Goal: Transaction & Acquisition: Book appointment/travel/reservation

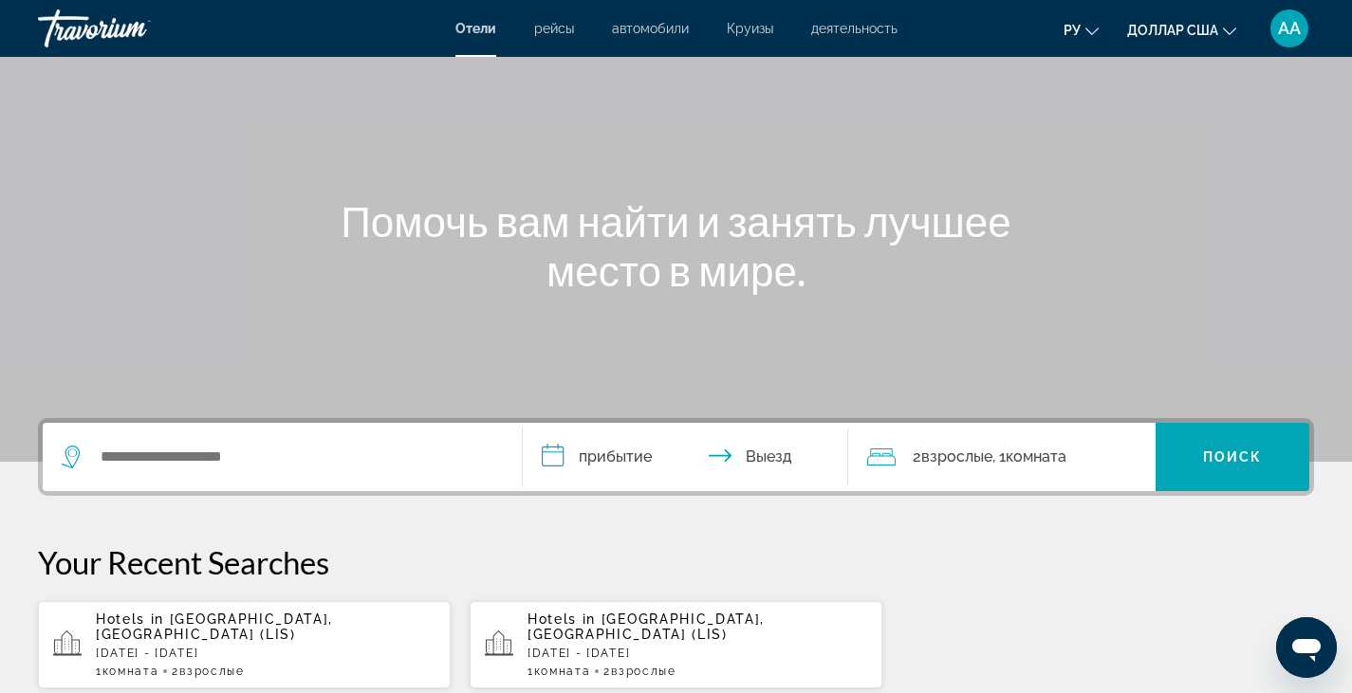
scroll to position [190, 0]
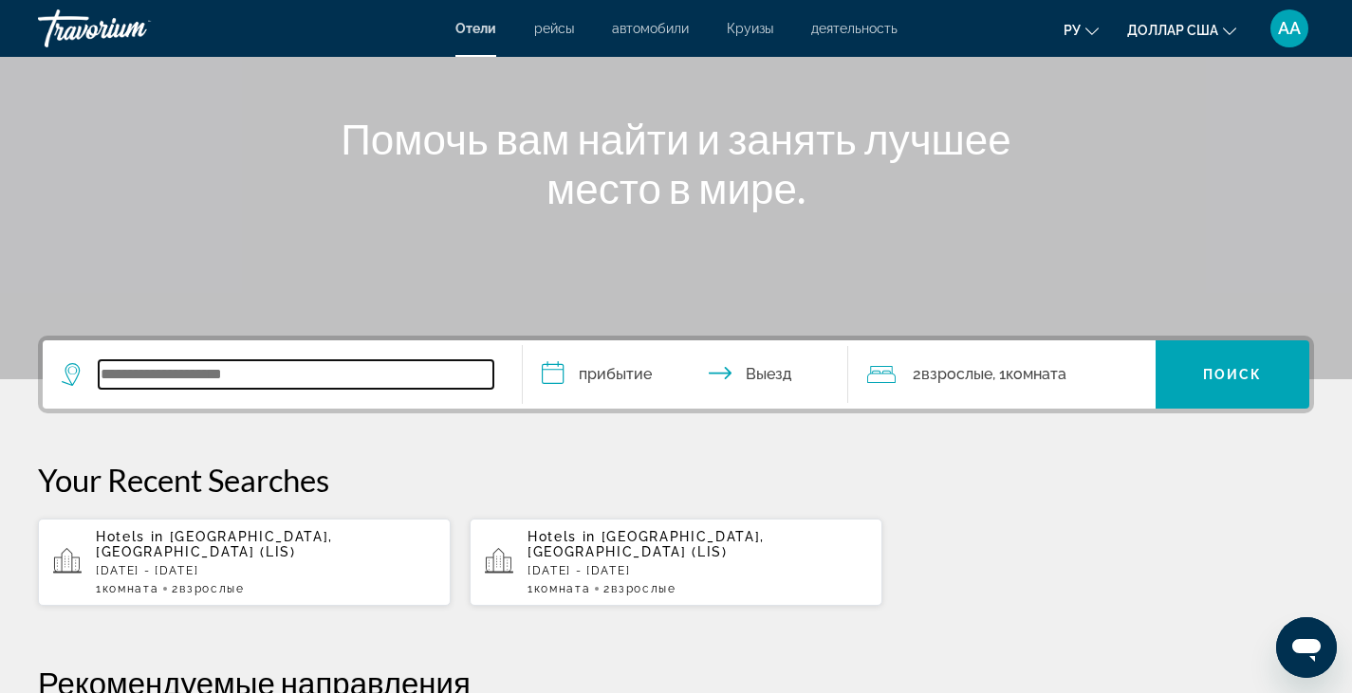
click at [185, 378] on input "Виджет поиска" at bounding box center [296, 374] width 395 height 28
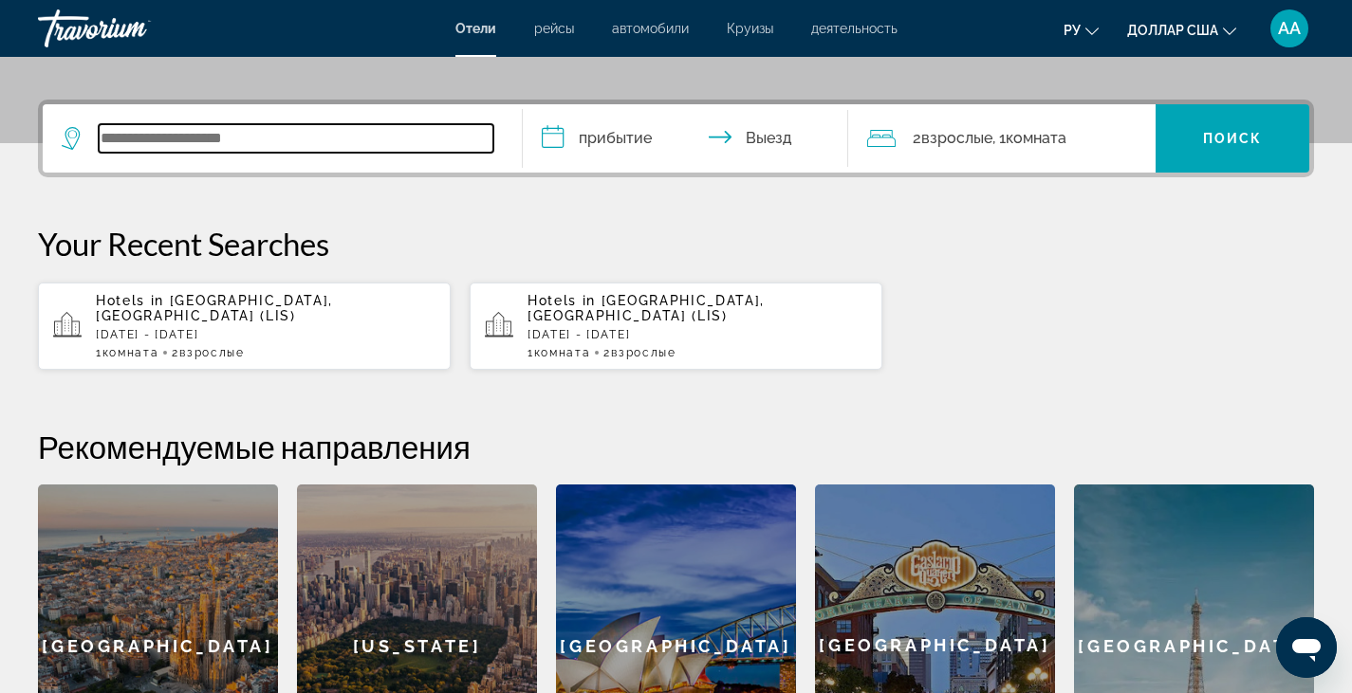
scroll to position [464, 0]
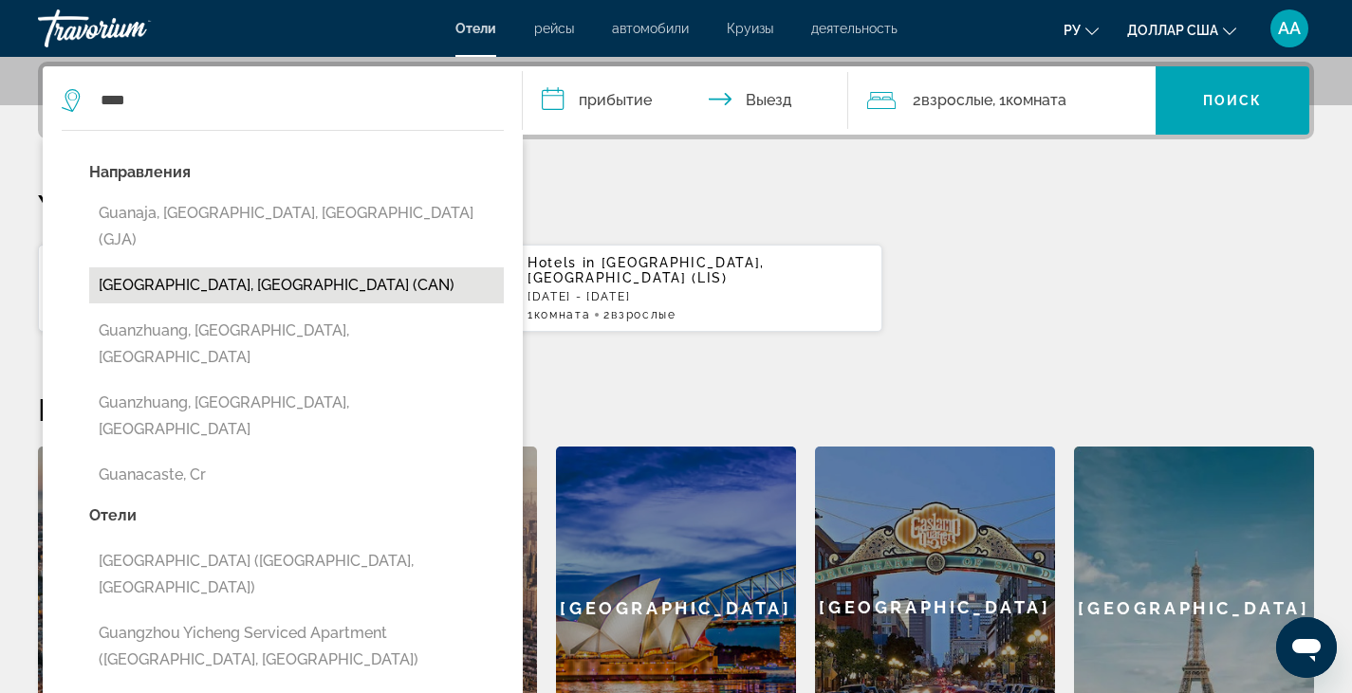
click at [214, 267] on button "[GEOGRAPHIC_DATA], [GEOGRAPHIC_DATA] (CAN)" at bounding box center [296, 285] width 415 height 36
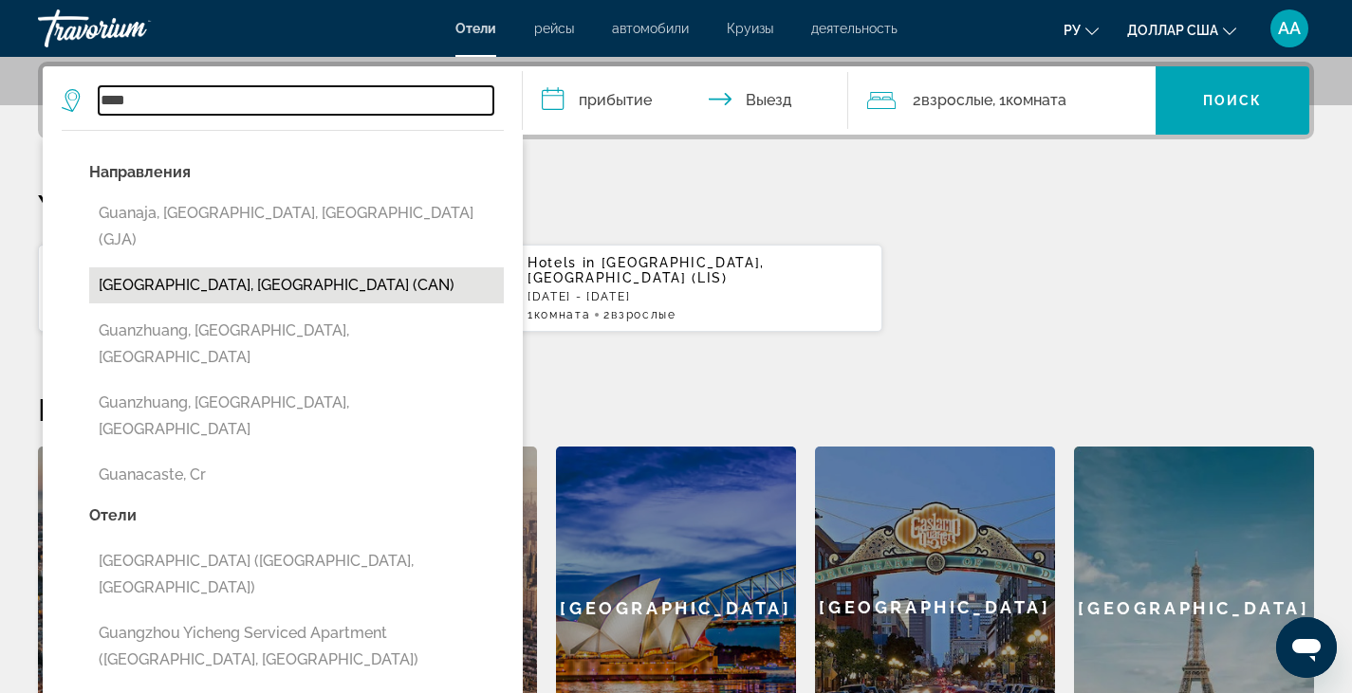
type input "**********"
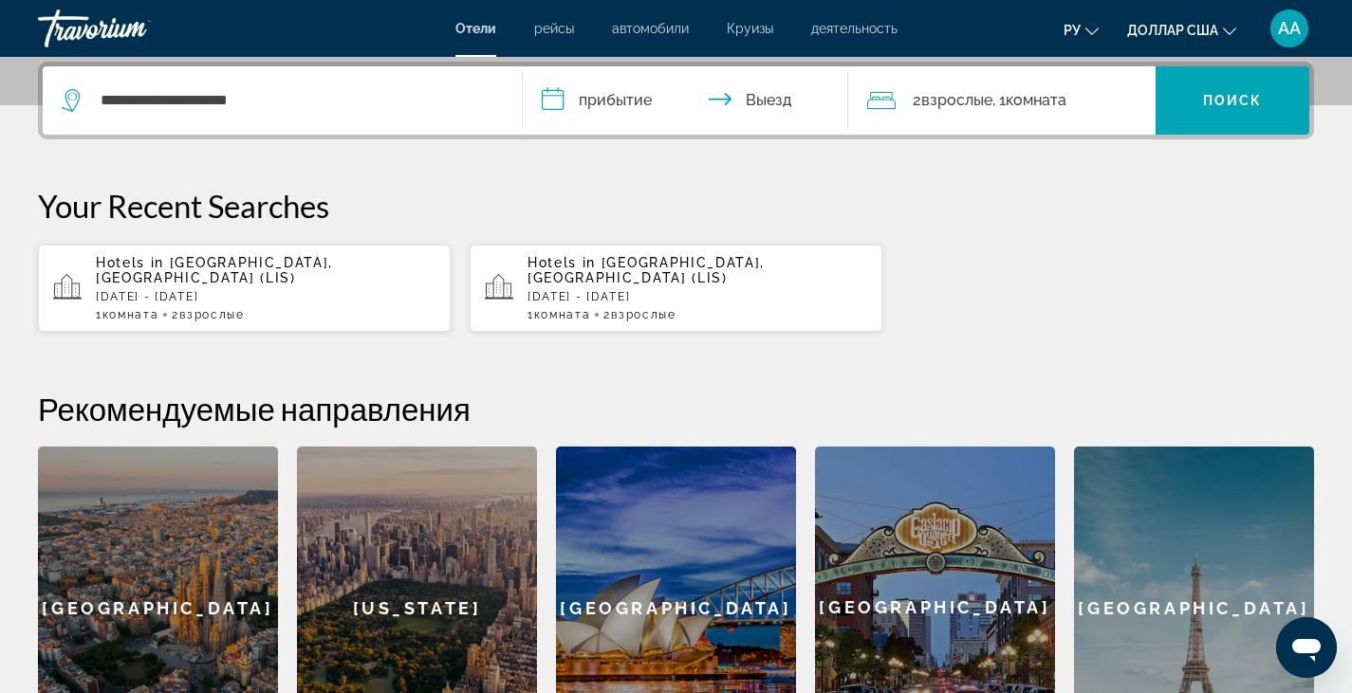
click at [617, 97] on input "**********" at bounding box center [690, 103] width 334 height 74
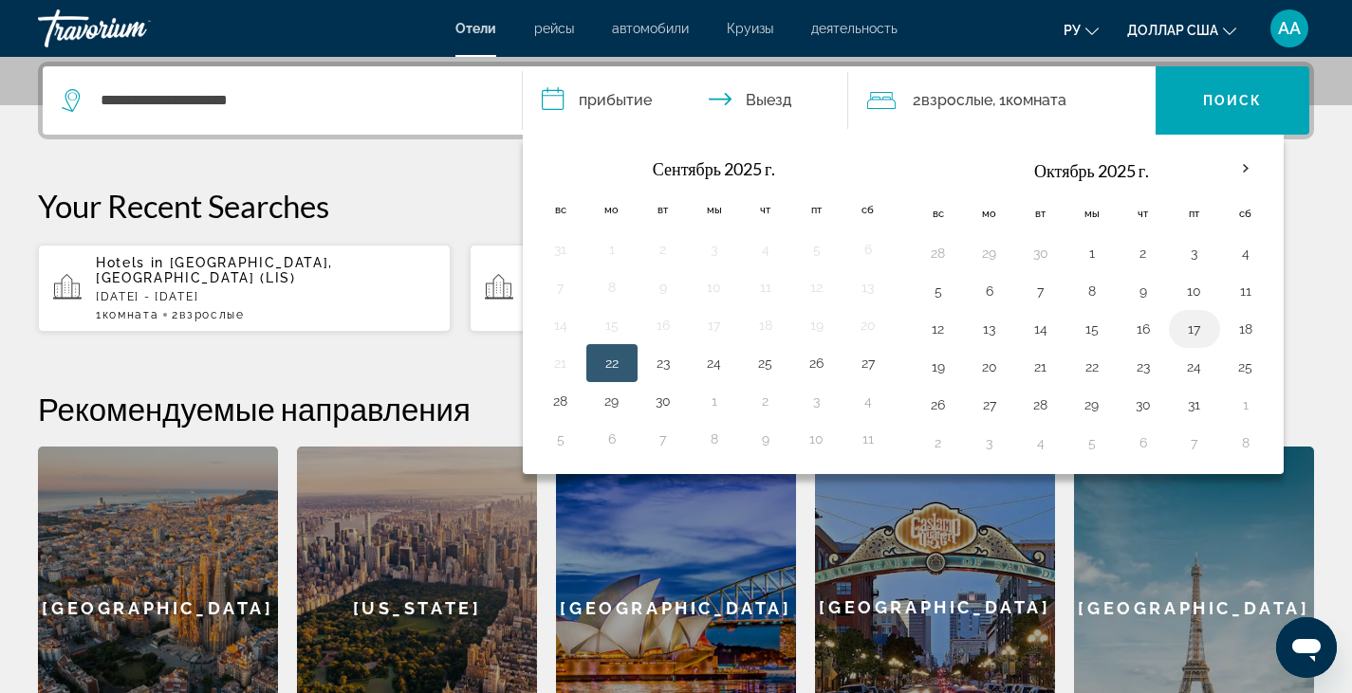
click at [1198, 331] on button "17" at bounding box center [1194, 329] width 30 height 27
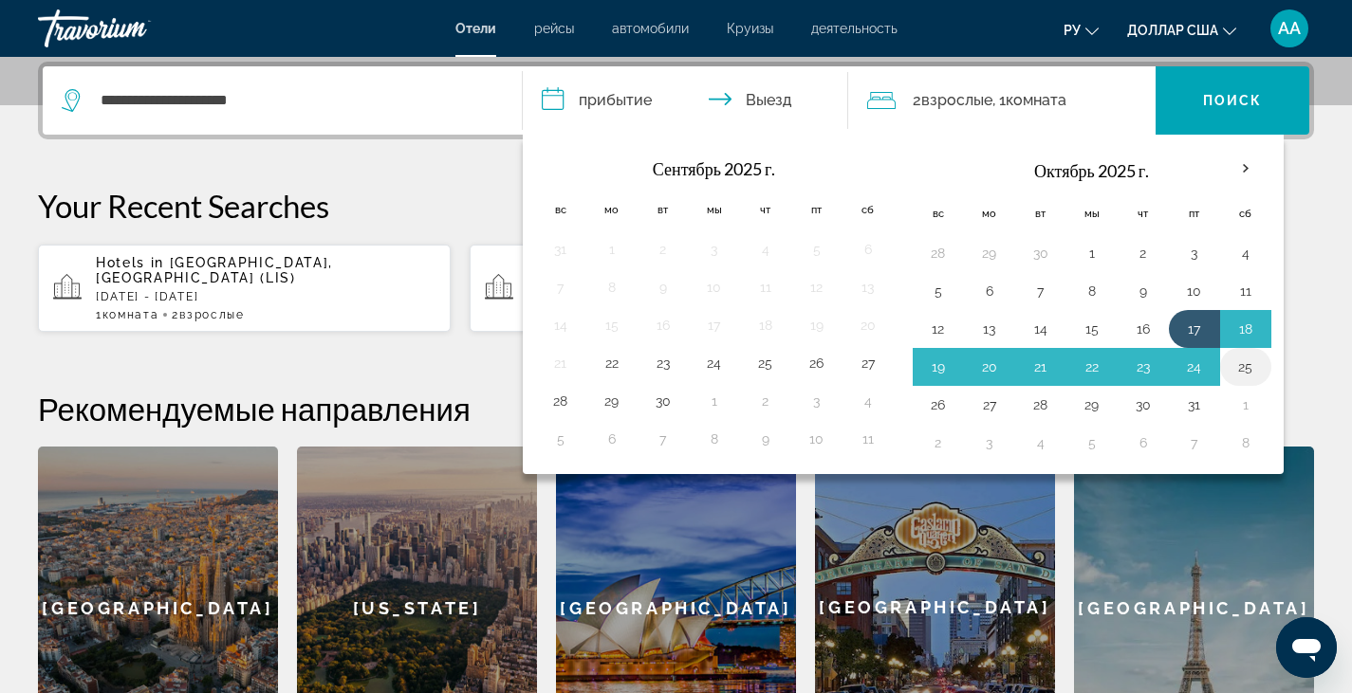
click at [1250, 372] on button "25" at bounding box center [1245, 367] width 30 height 27
type input "**********"
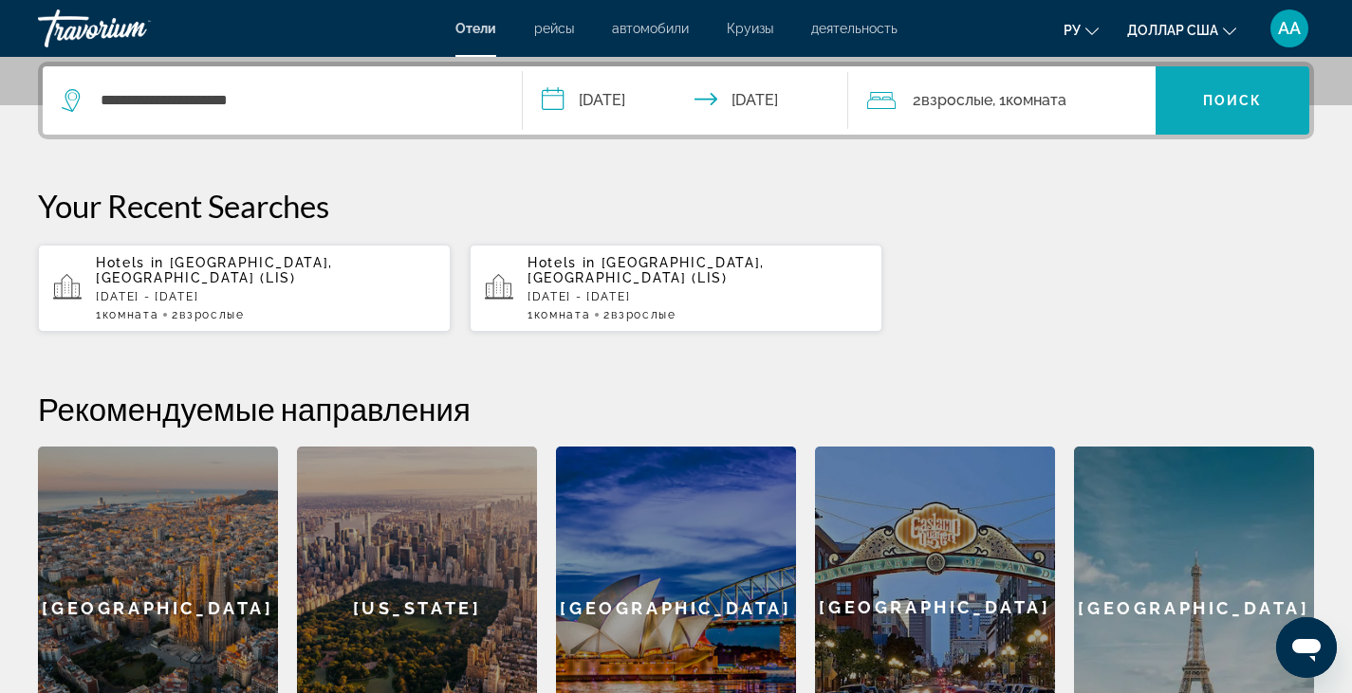
click at [1248, 108] on span "Виджет поиска" at bounding box center [1232, 101] width 154 height 46
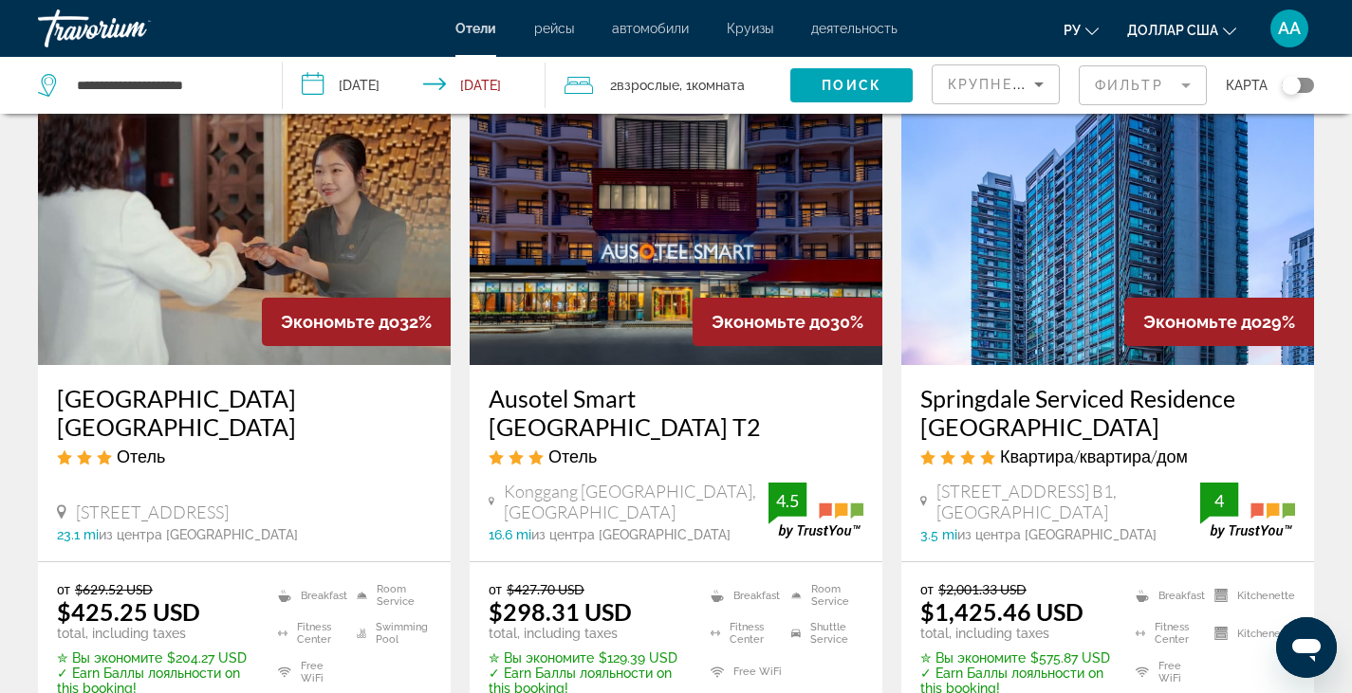
scroll to position [1707, 0]
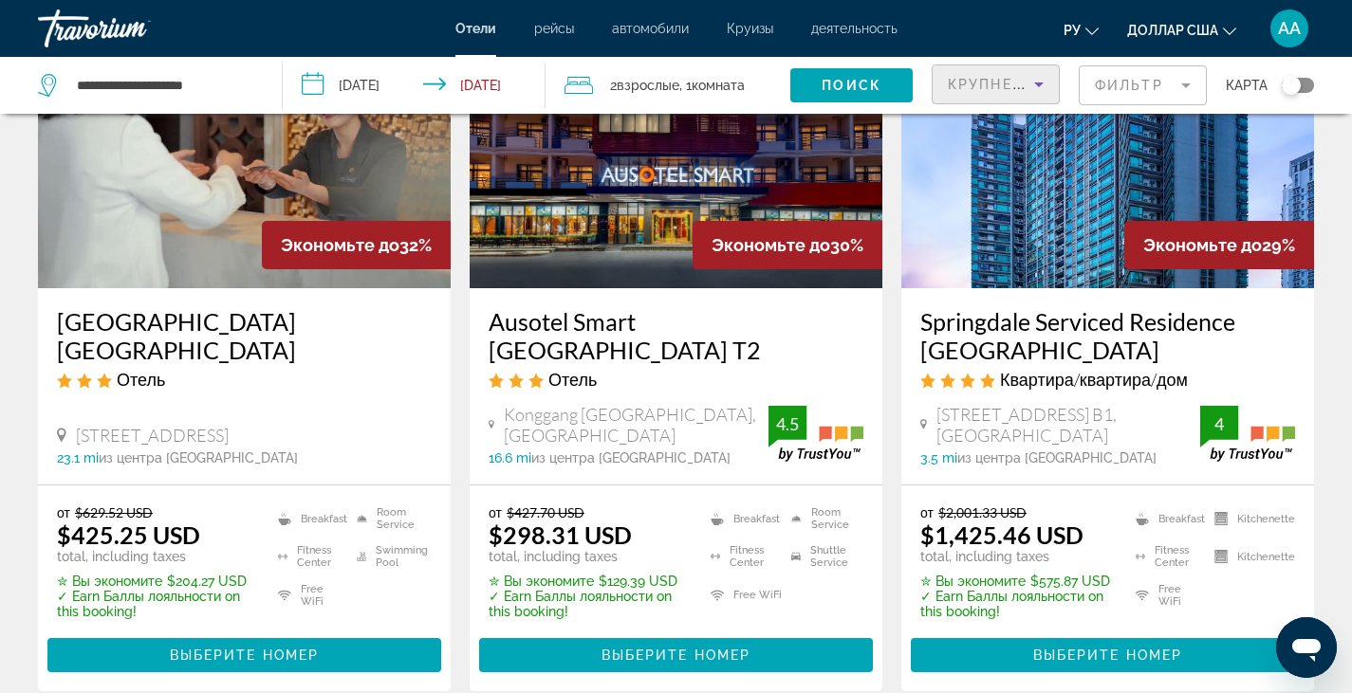
click at [1040, 85] on icon "Sort by" at bounding box center [1038, 84] width 23 height 23
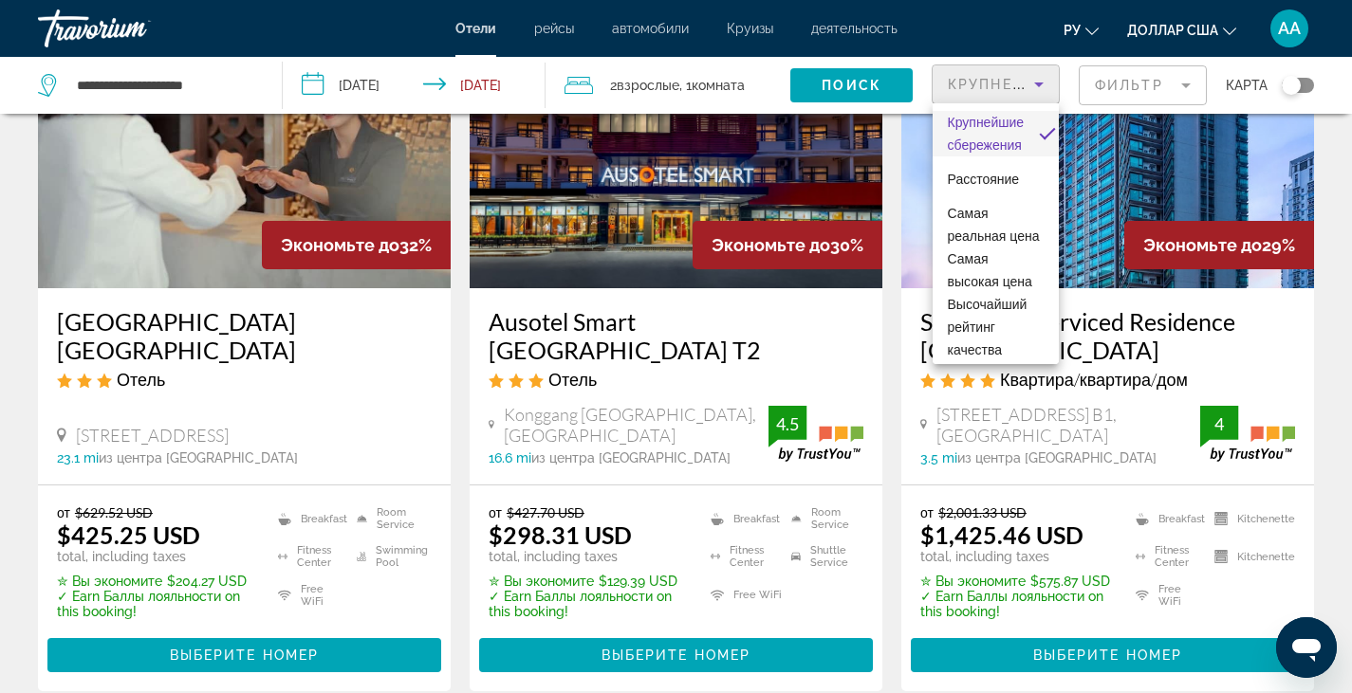
click at [1187, 86] on div at bounding box center [676, 346] width 1352 height 693
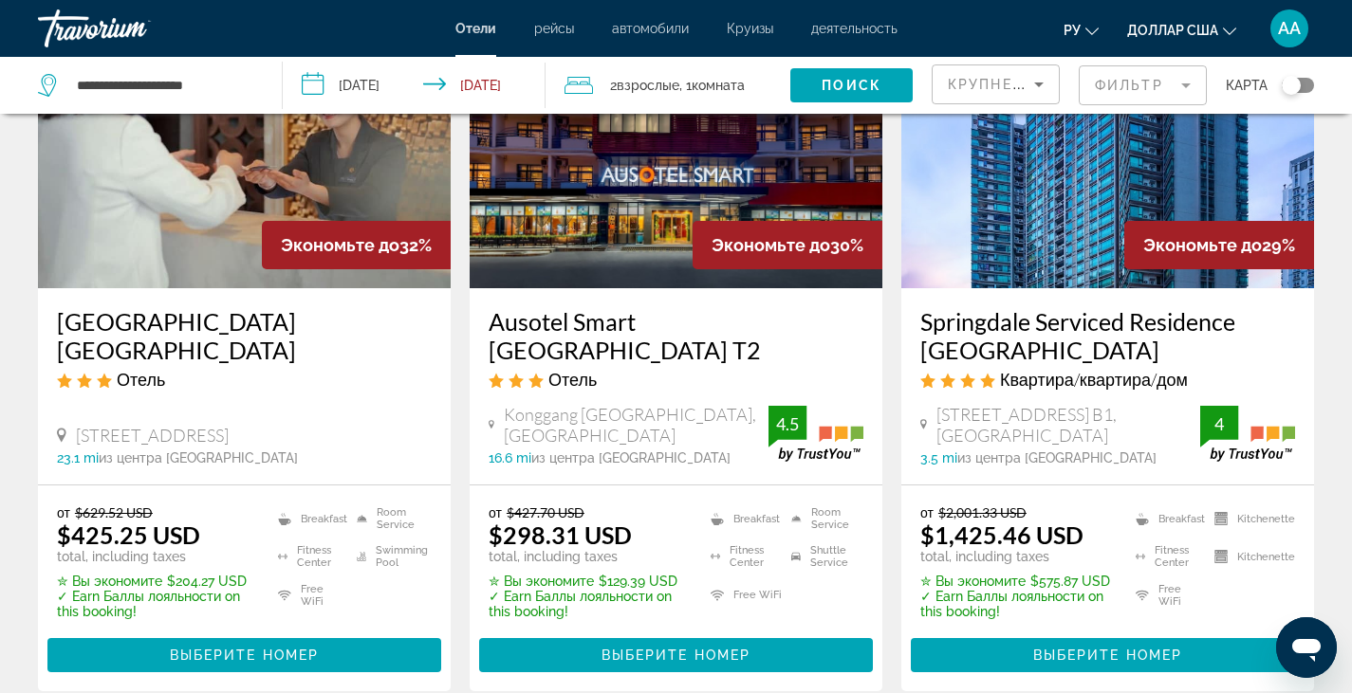
click at [1187, 86] on mat-form-field "Фильтр" at bounding box center [1142, 85] width 128 height 40
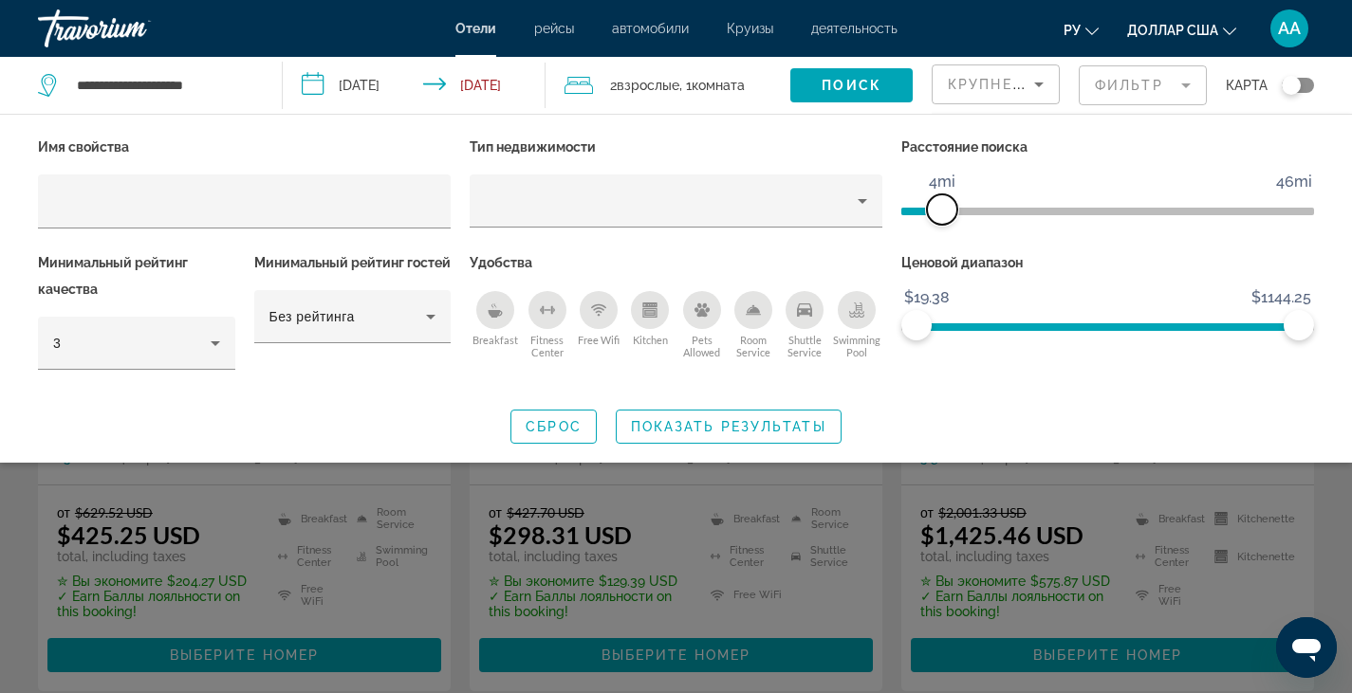
drag, startPoint x: 1161, startPoint y: 201, endPoint x: 942, endPoint y: 208, distance: 219.2
click at [942, 208] on span "ngx-slider" at bounding box center [942, 209] width 30 height 30
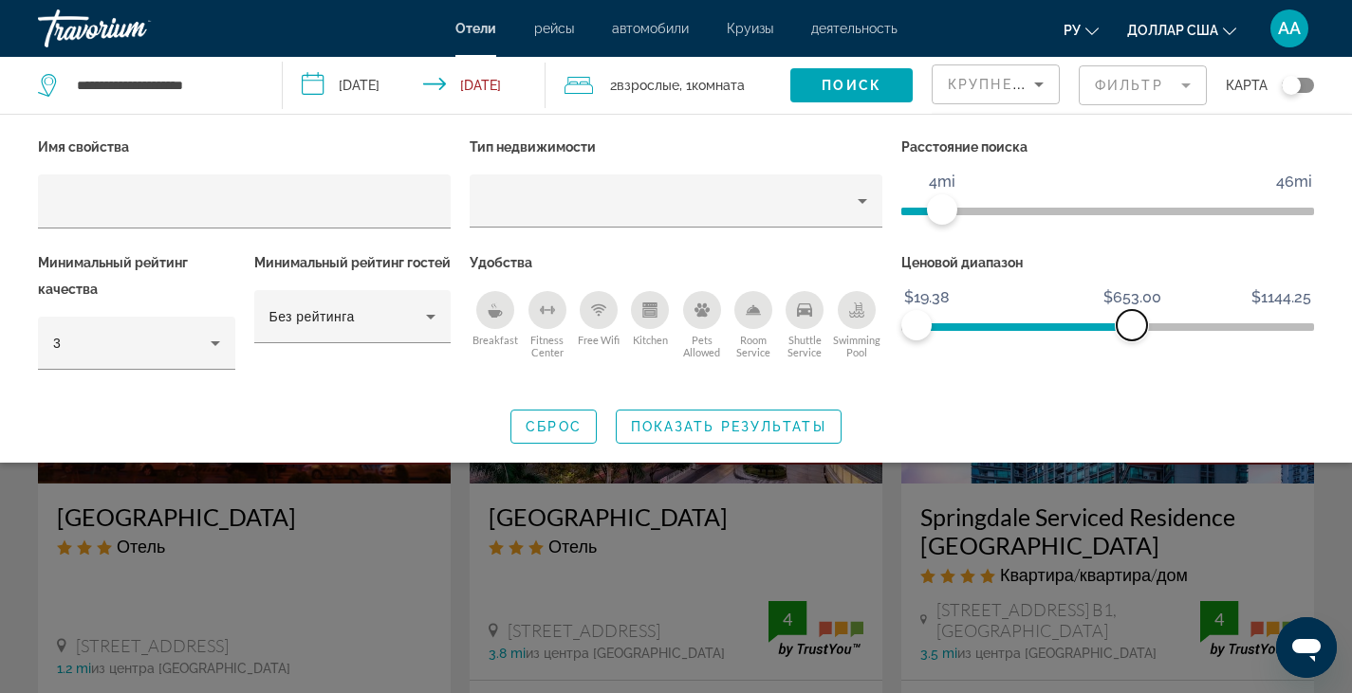
drag, startPoint x: 1293, startPoint y: 321, endPoint x: 1132, endPoint y: 323, distance: 161.3
click at [1132, 323] on span "ngx-slider-max" at bounding box center [1131, 325] width 30 height 30
click at [743, 430] on span "Показать результаты" at bounding box center [728, 426] width 195 height 15
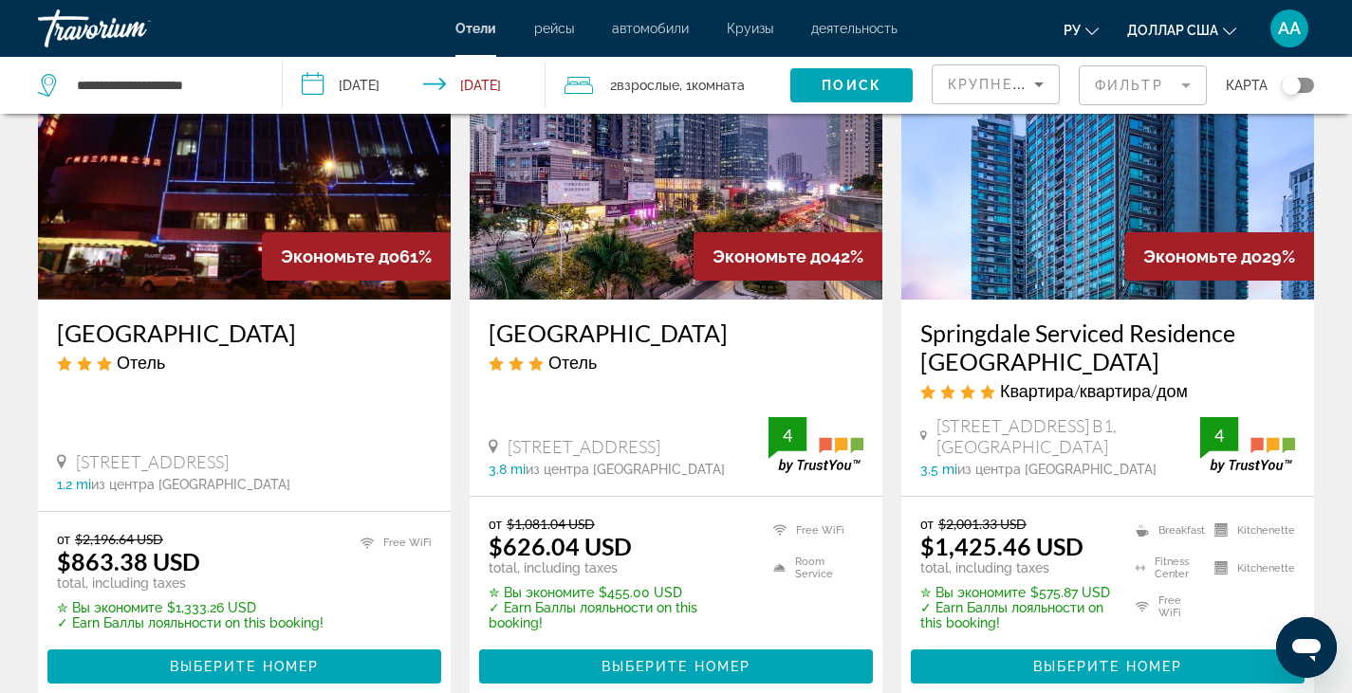
scroll to position [95, 0]
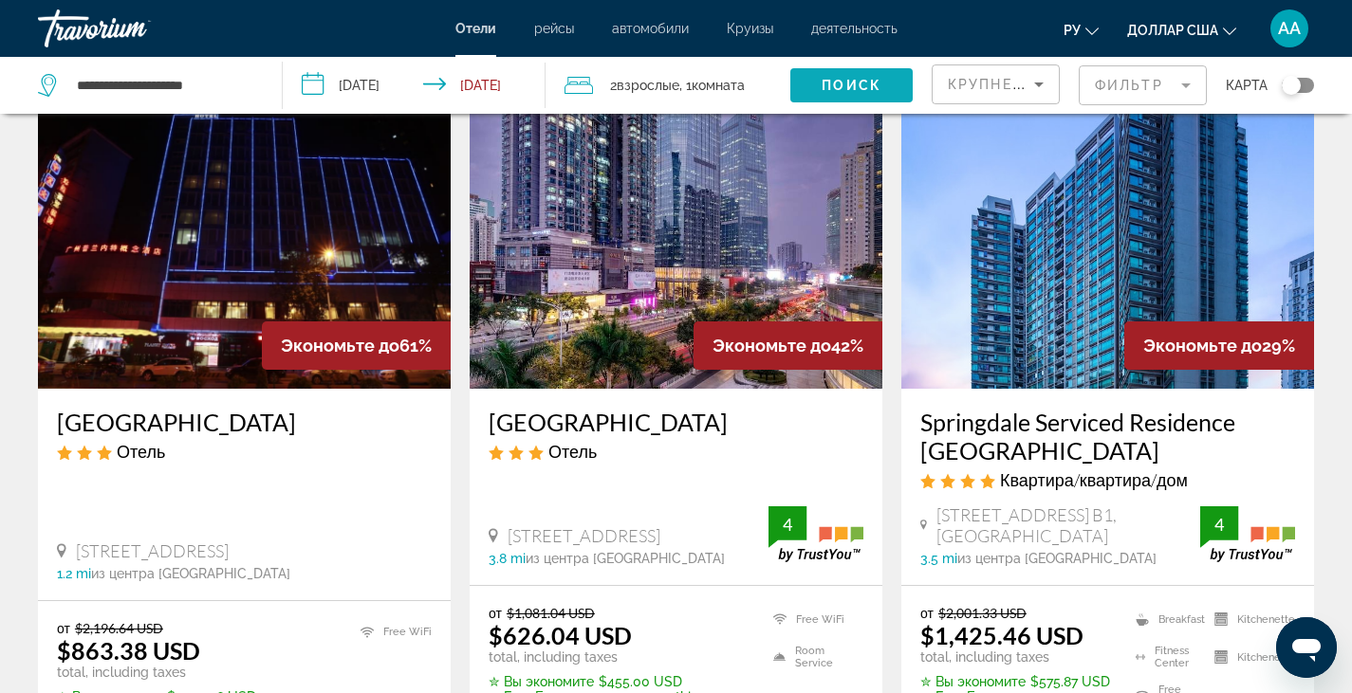
click at [850, 82] on span "Поиск" at bounding box center [851, 85] width 60 height 15
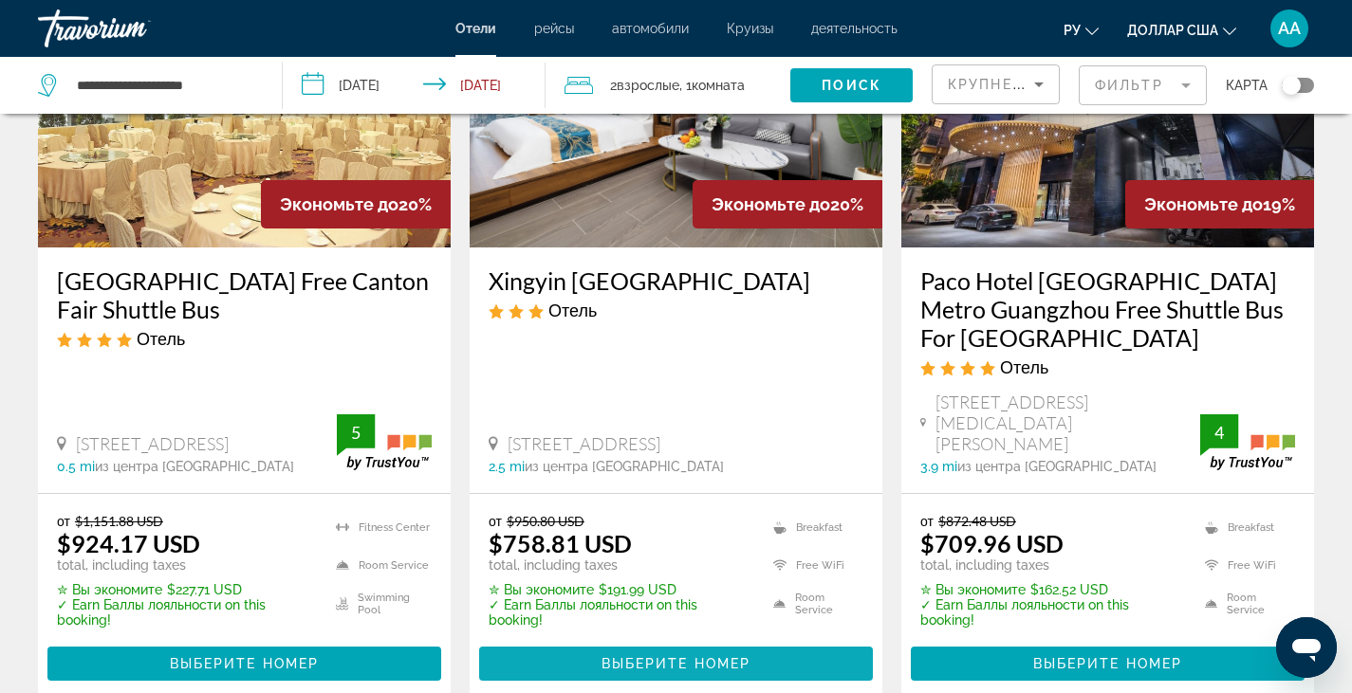
scroll to position [2656, 0]
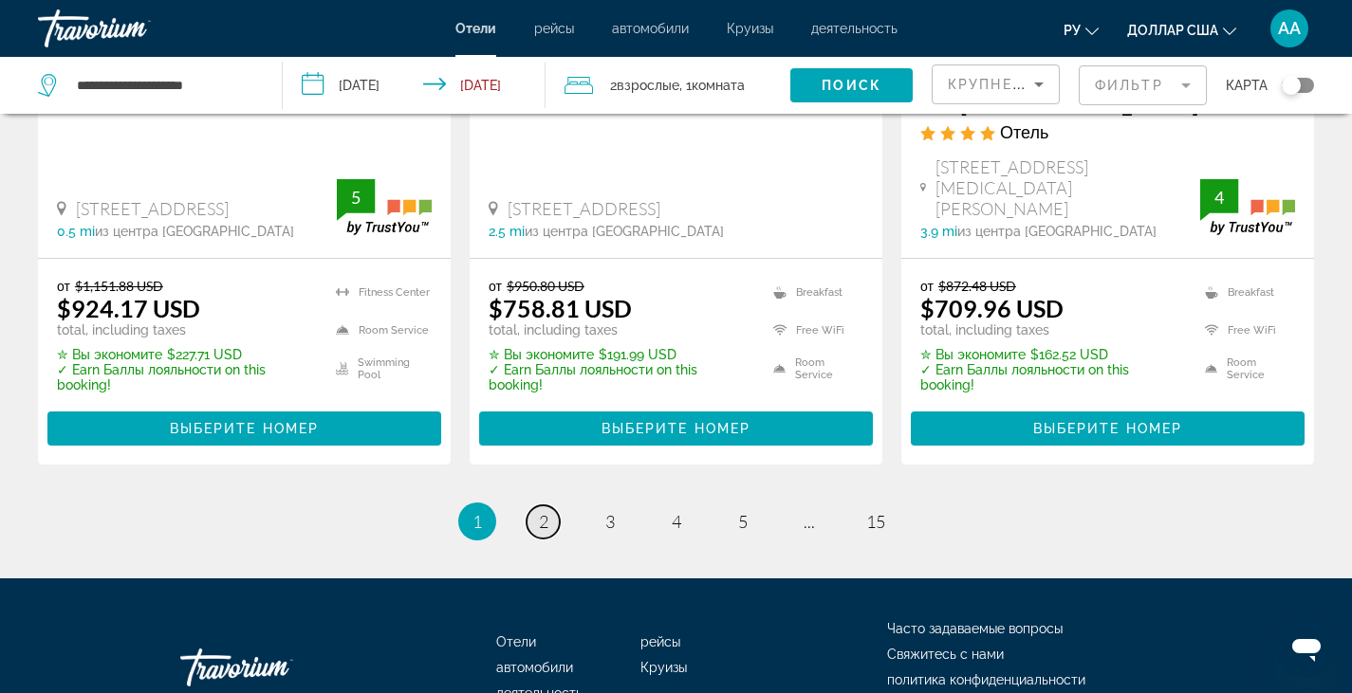
click at [551, 507] on link "page 2" at bounding box center [542, 522] width 33 height 33
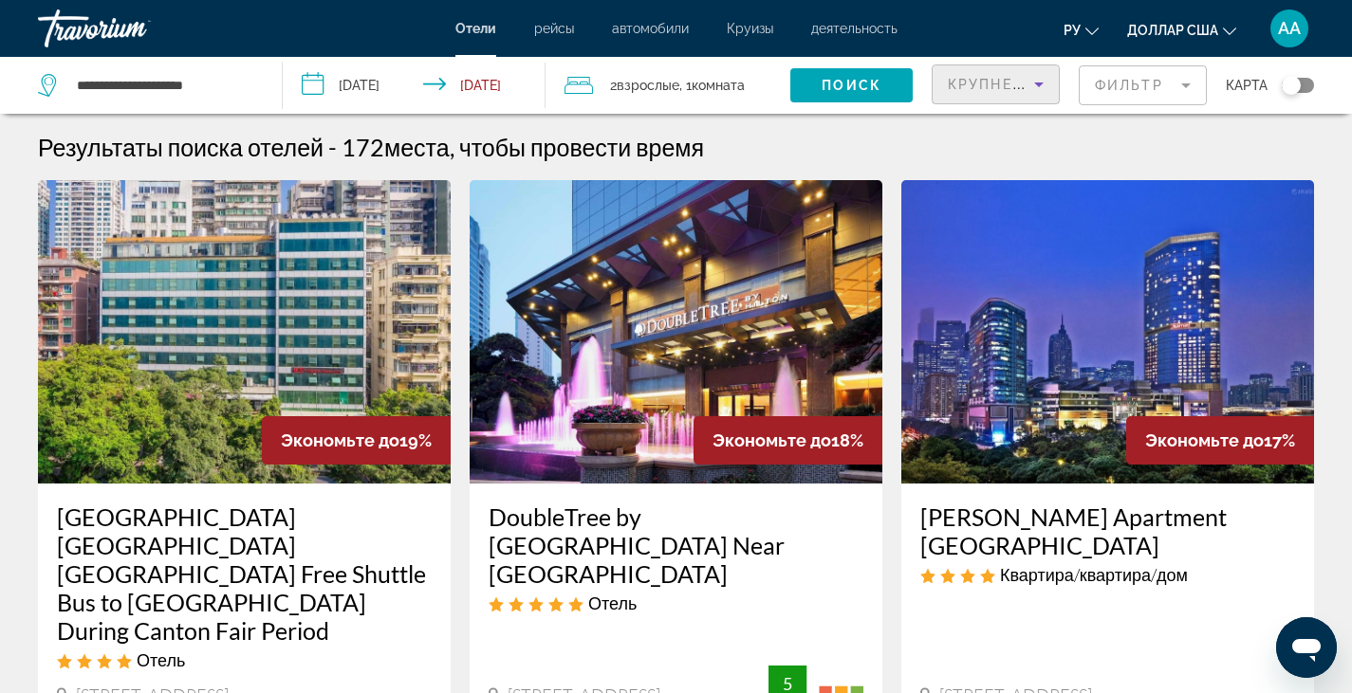
click at [1042, 87] on icon "Sort by" at bounding box center [1038, 84] width 23 height 23
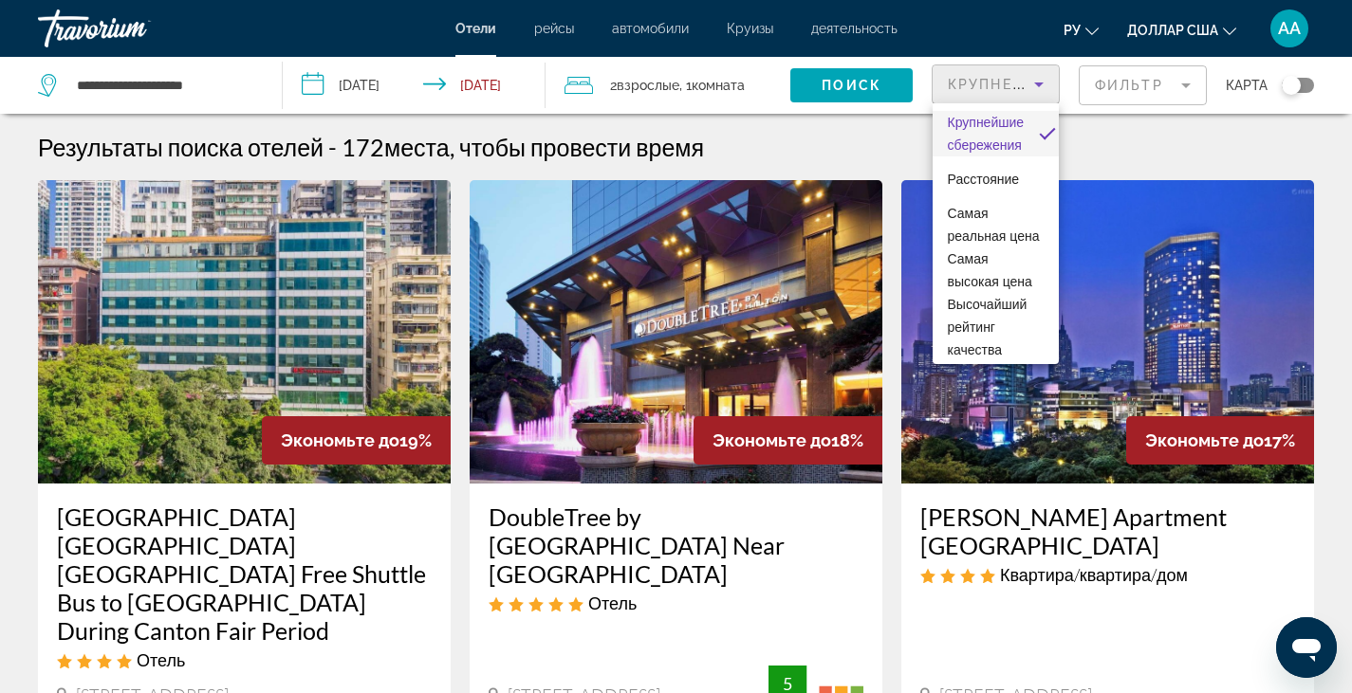
click at [1042, 87] on div at bounding box center [676, 346] width 1352 height 693
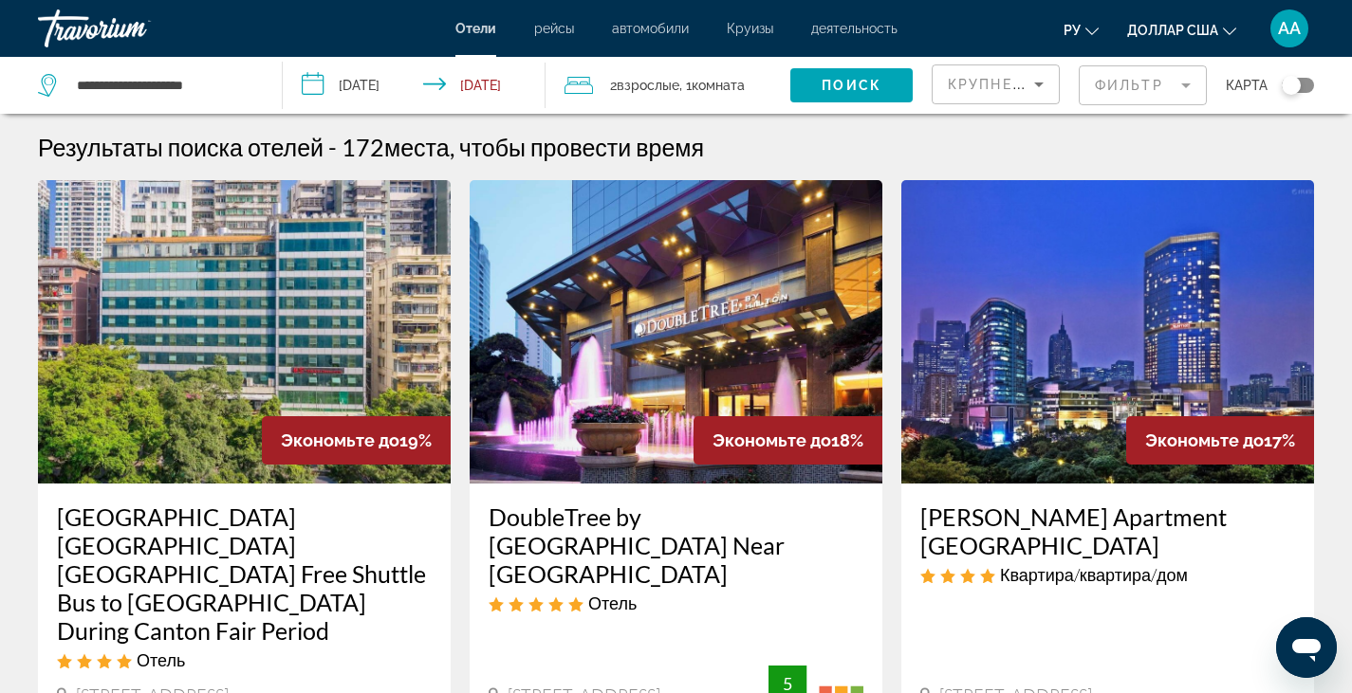
click at [1135, 87] on mat-form-field "Фильтр" at bounding box center [1142, 85] width 128 height 40
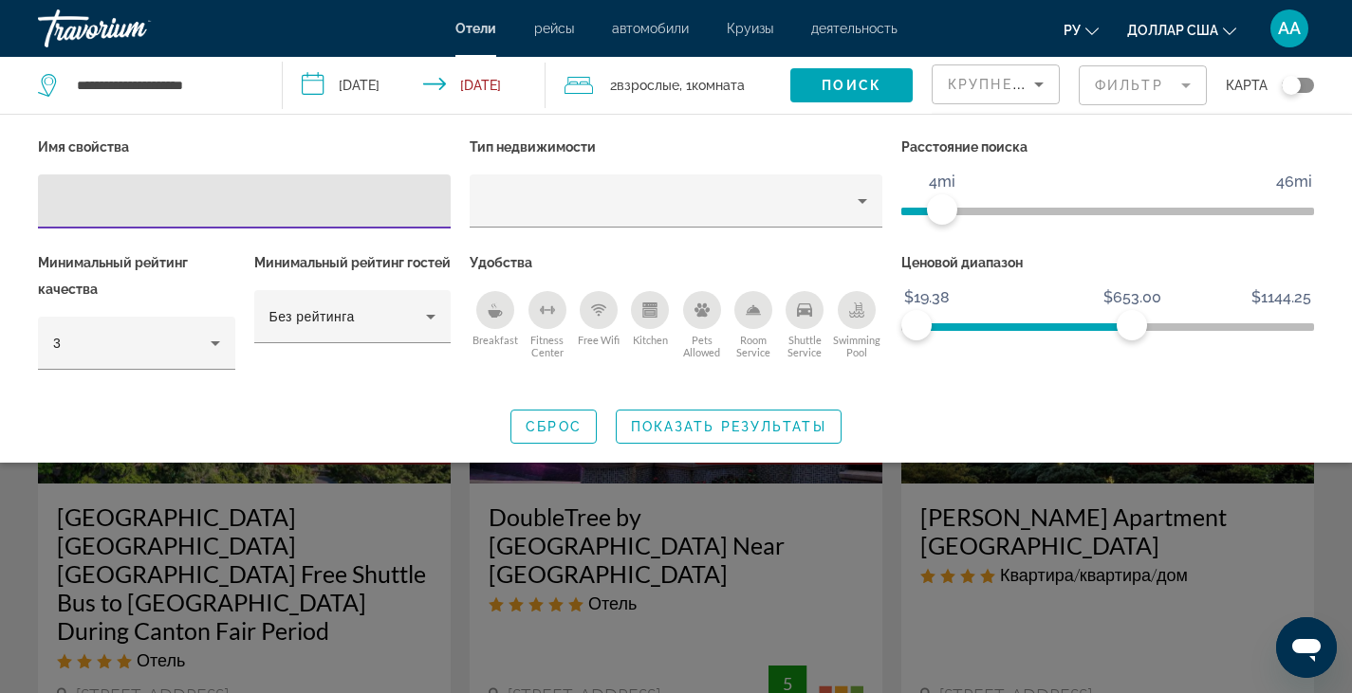
click at [976, 371] on div "Ценовой диапазон $19.38 $1144.25 $19.38 $653.00" at bounding box center [1108, 319] width 432 height 141
